Goal: Task Accomplishment & Management: Complete application form

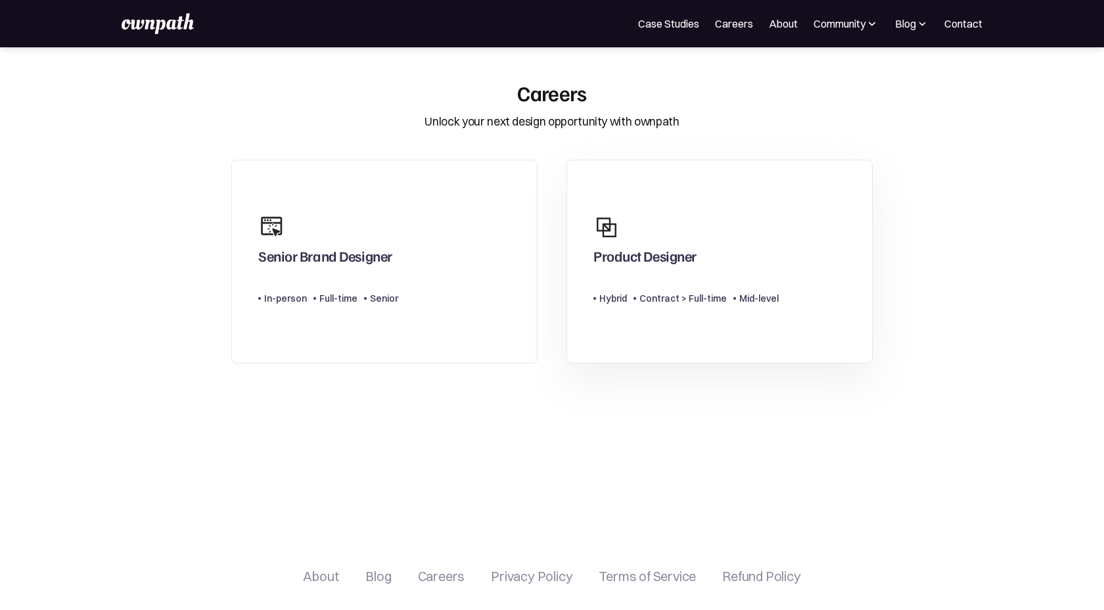
click at [650, 243] on div "Product Designer" at bounding box center [685, 239] width 185 height 63
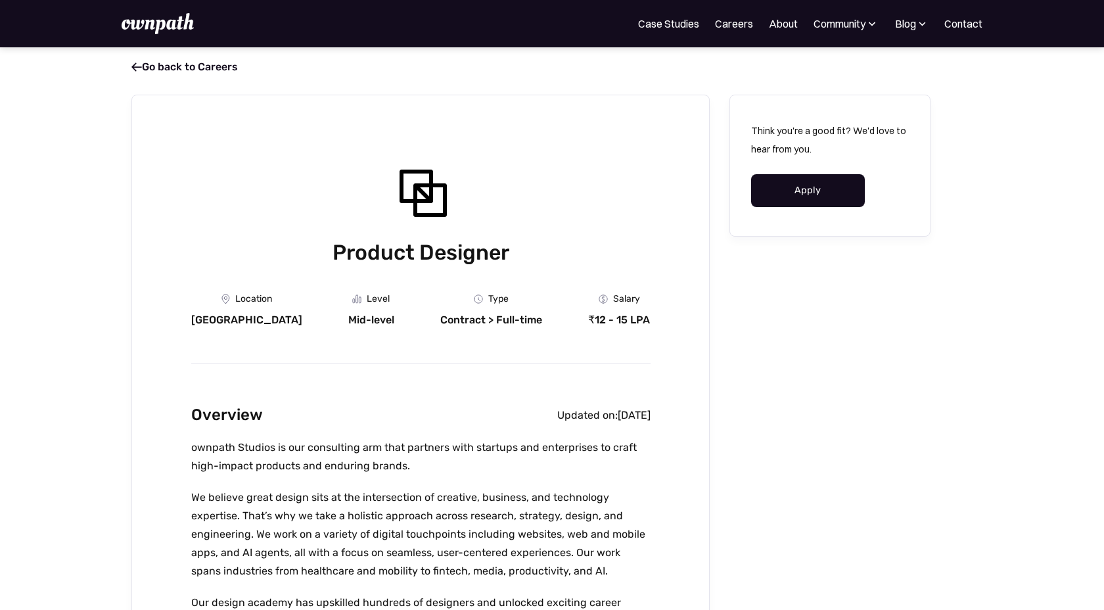
click at [785, 197] on link "Apply" at bounding box center [808, 190] width 114 height 33
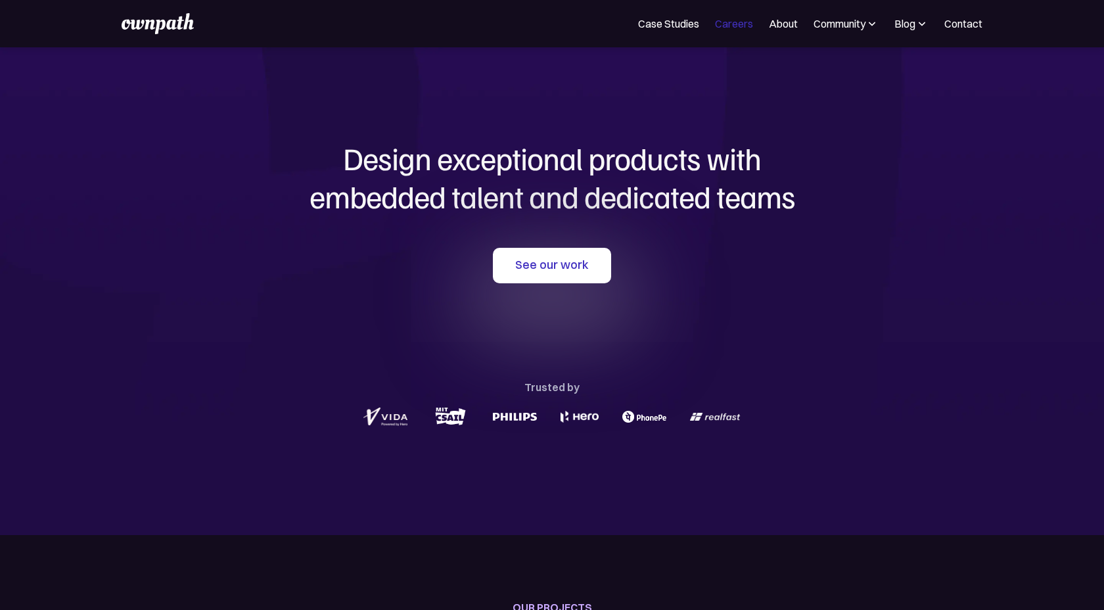
click at [730, 30] on link "Careers" at bounding box center [734, 24] width 38 height 16
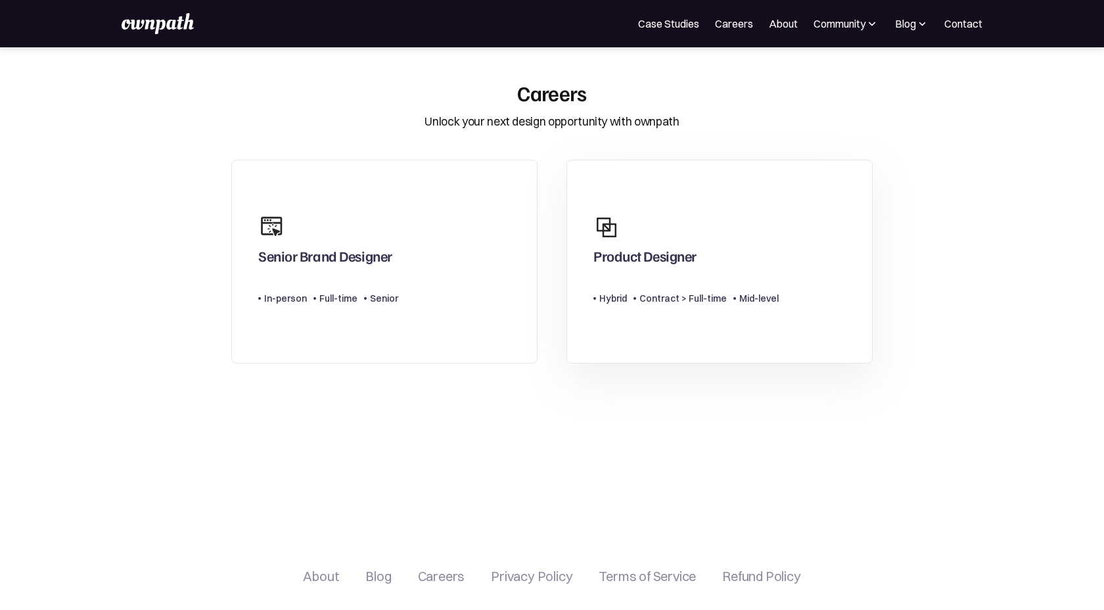
click at [601, 231] on img at bounding box center [606, 227] width 26 height 26
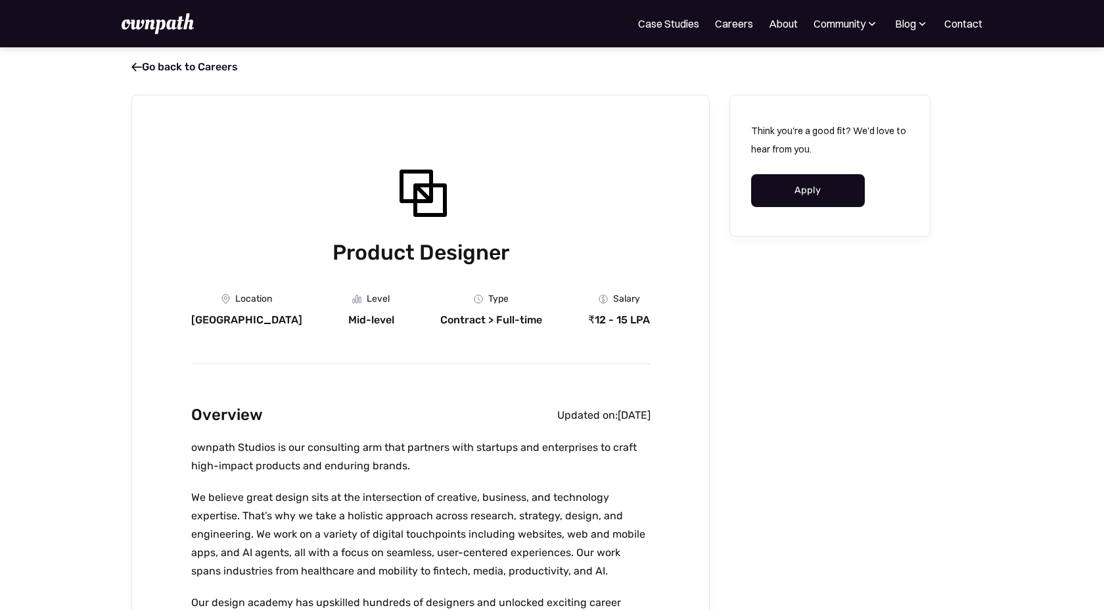
click at [793, 195] on link "Apply" at bounding box center [808, 190] width 114 height 33
